Goal: Task Accomplishment & Management: Manage account settings

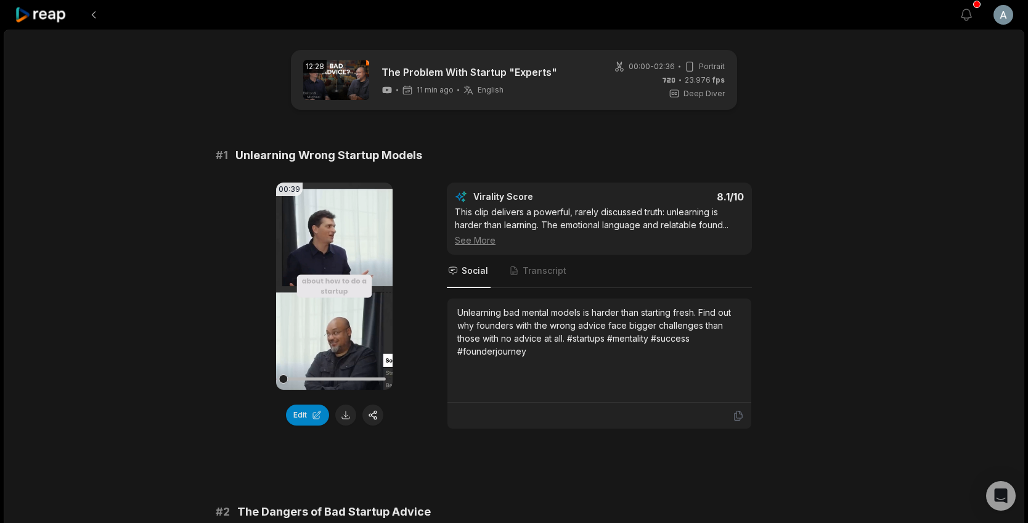
click at [1011, 13] on html "View notifications Open user menu 12:28 The Problem With Startup "Experts" 11 m…" at bounding box center [514, 261] width 1028 height 523
click at [841, 87] on html "View notifications Open user menu 12:28 The Problem With Startup "Experts" 11 m…" at bounding box center [514, 261] width 1028 height 523
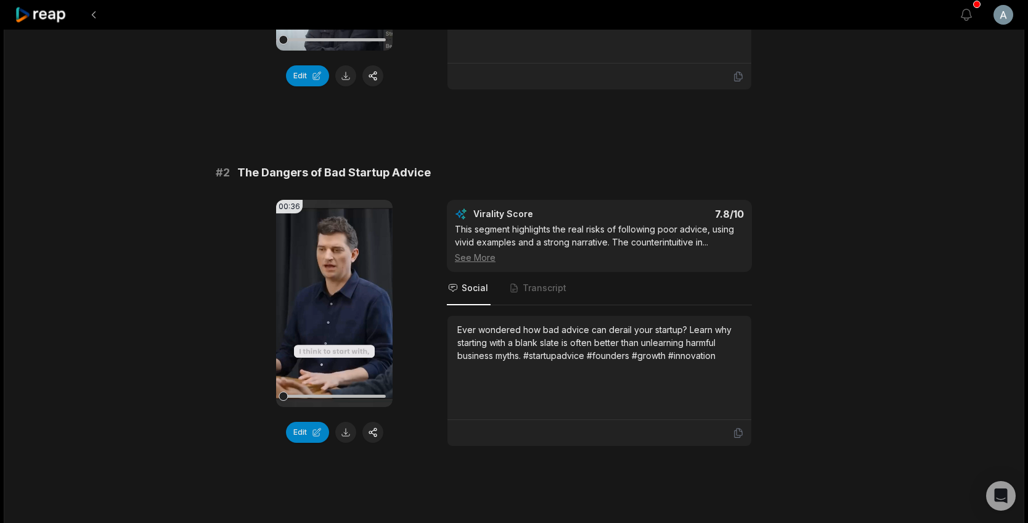
scroll to position [1068, 0]
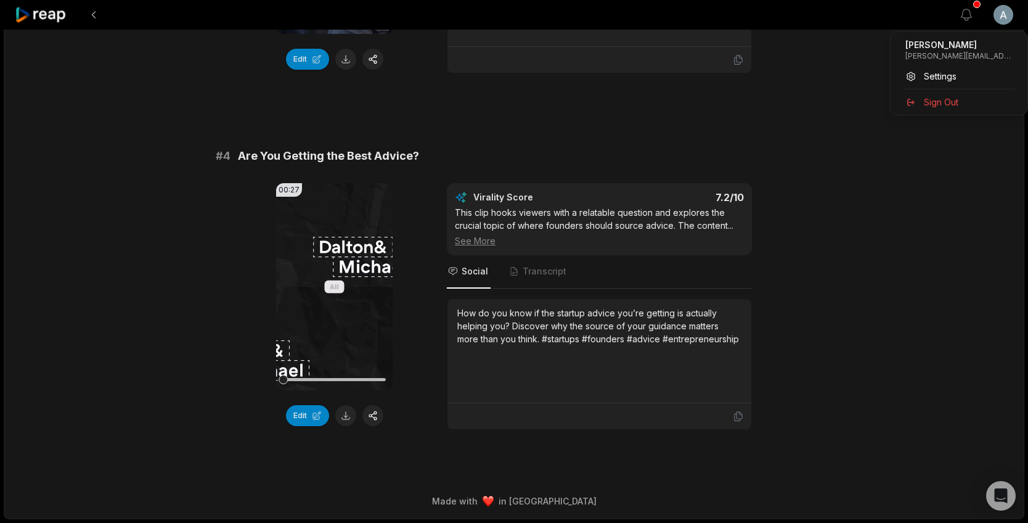
click at [966, 111] on div "Sign Out" at bounding box center [958, 102] width 127 height 20
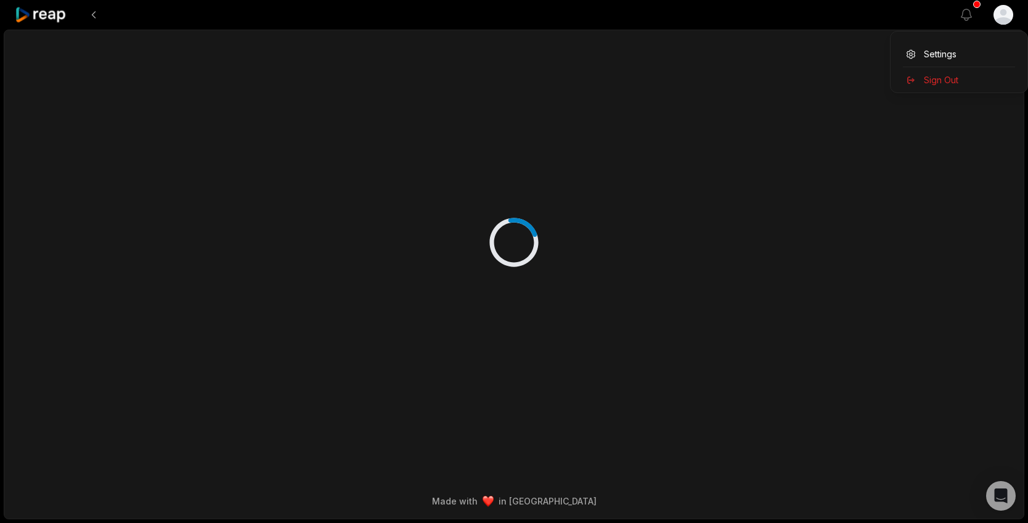
scroll to position [0, 0]
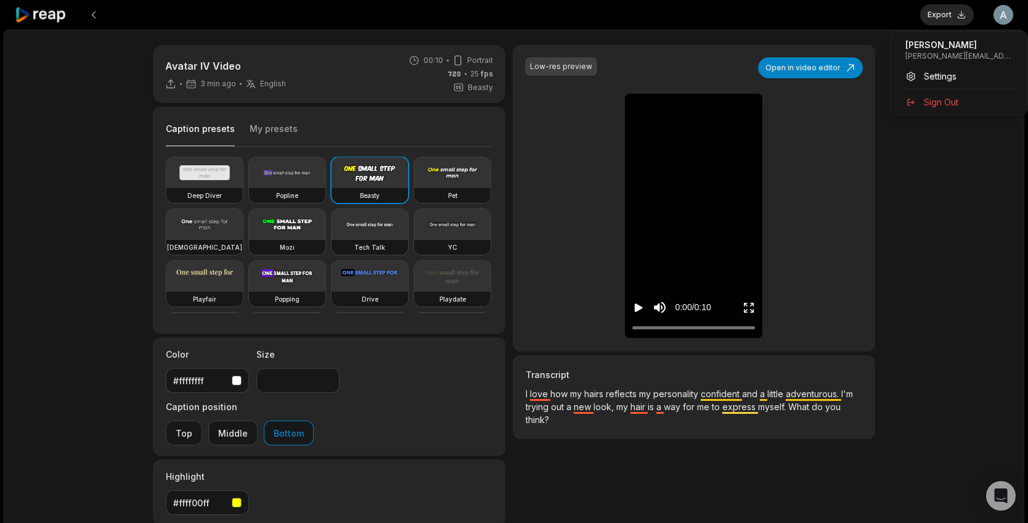
click at [1004, 17] on html "Export Open user menu Avatar IV Video 3 min ago English en 00:10 Portrait 25 fp…" at bounding box center [514, 261] width 1028 height 523
click at [944, 105] on span "Sign Out" at bounding box center [941, 102] width 35 height 13
